Goal: Information Seeking & Learning: Find contact information

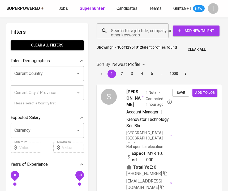
click at [134, 30] on input "Search for a job title, company or other keywords" at bounding box center [134, 31] width 49 height 10
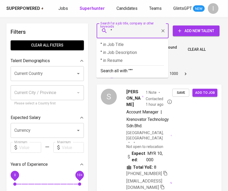
paste input "Sunindo Bangun Kersana"
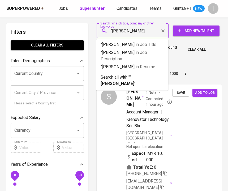
type input ""Sunindo Bangun Kersana""
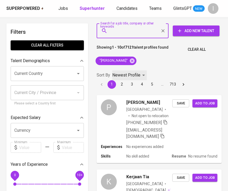
click at [130, 75] on p "Newest Profile" at bounding box center [126, 75] width 28 height 6
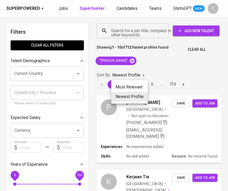
click at [128, 85] on li "Most Relevant" at bounding box center [129, 87] width 37 height 10
type input "MOST_RELEVANT"
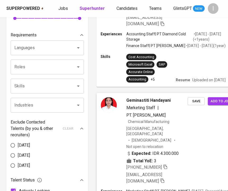
scroll to position [165, 0]
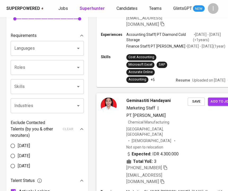
click at [169, 165] on div "+62 878-7703-4252 geminastiti.handayani@yahoo.com" at bounding box center [157, 175] width 62 height 20
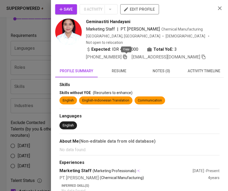
click at [126, 58] on icon "button" at bounding box center [125, 56] width 5 height 5
click at [37, 36] on div at bounding box center [114, 95] width 228 height 191
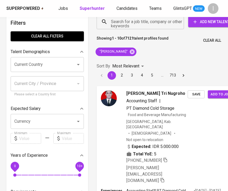
scroll to position [0, 0]
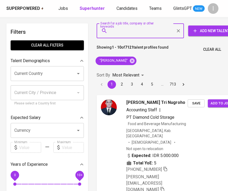
click at [138, 31] on input "Search for a job title, company or other keywords" at bounding box center [142, 31] width 64 height 10
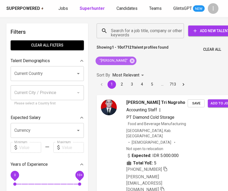
click at [126, 60] on span ""Sunindo Bangun Kersana"" at bounding box center [113, 60] width 35 height 5
copy div ""Sunindo Bangun Kersana""
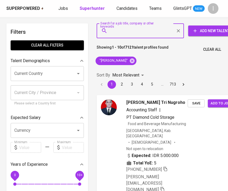
click at [124, 35] on input "Search for a job title, company or other keywords" at bounding box center [142, 31] width 64 height 10
paste input ""Sunindo Bangun Kersana""
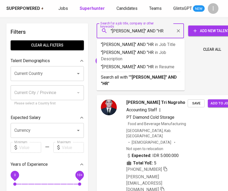
scroll to position [0, 5]
type input ""Sunindo Bangun Kersana" AND "HR""
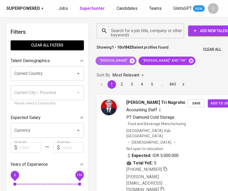
click at [135, 61] on icon at bounding box center [132, 61] width 6 height 6
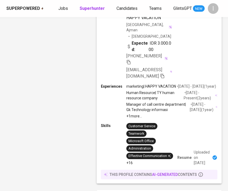
scroll to position [546, 0]
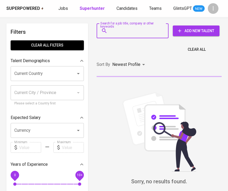
click at [123, 30] on input "Search for a job title, company or other keywords" at bounding box center [134, 31] width 49 height 10
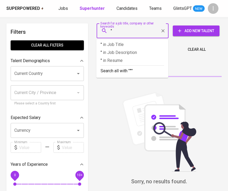
paste input "Primera Solusindo Coating"
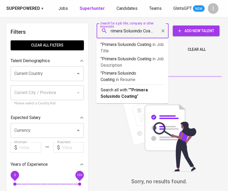
type input ""Primera Solusindo Coating""
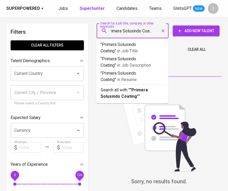
scroll to position [0, 6]
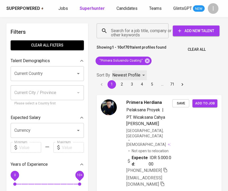
click at [132, 75] on p "Newest Profile" at bounding box center [126, 75] width 28 height 6
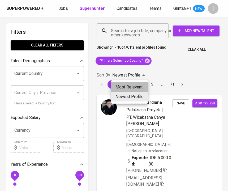
click at [131, 87] on li "Most Relevant" at bounding box center [129, 87] width 37 height 10
type input "MOST_RELEVANT"
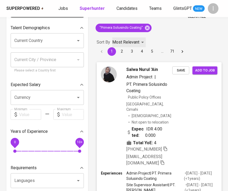
scroll to position [11, 0]
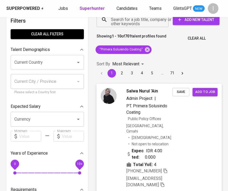
click at [172, 138] on div "[GEOGRAPHIC_DATA], Cimahi [DEMOGRAPHIC_DATA] Not open to relocation" at bounding box center [149, 134] width 46 height 23
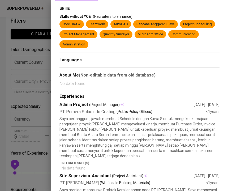
scroll to position [0, 0]
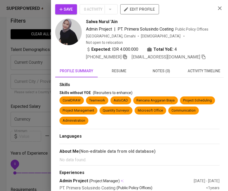
click at [127, 54] on icon "button" at bounding box center [125, 56] width 5 height 5
